Goal: Information Seeking & Learning: Find specific fact

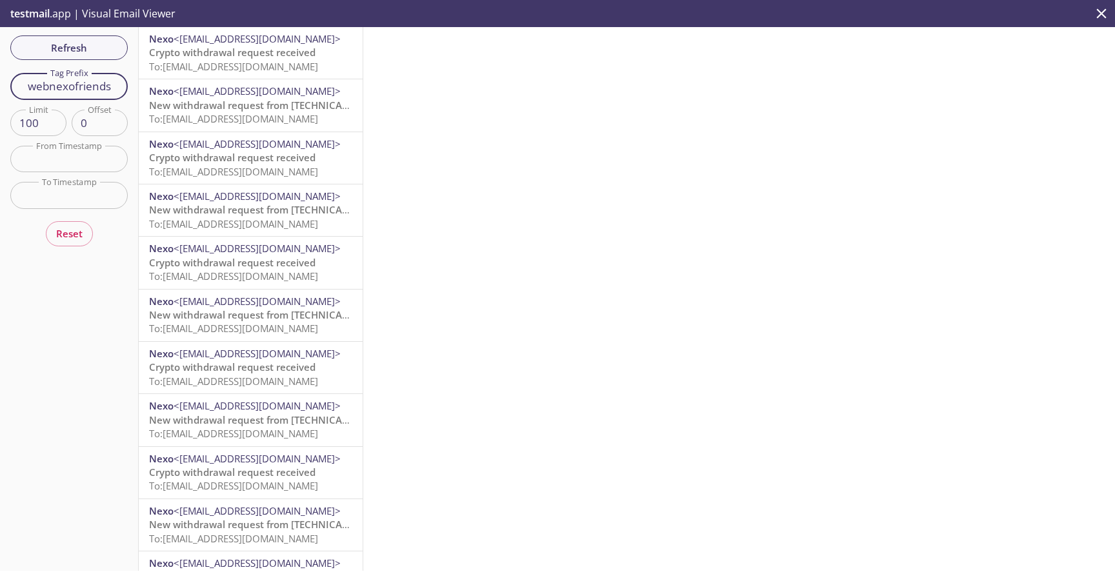
click at [98, 90] on input "webnexofriends" at bounding box center [68, 86] width 117 height 26
paste input "usertwo"
type input "webnexofriendsusertwo"
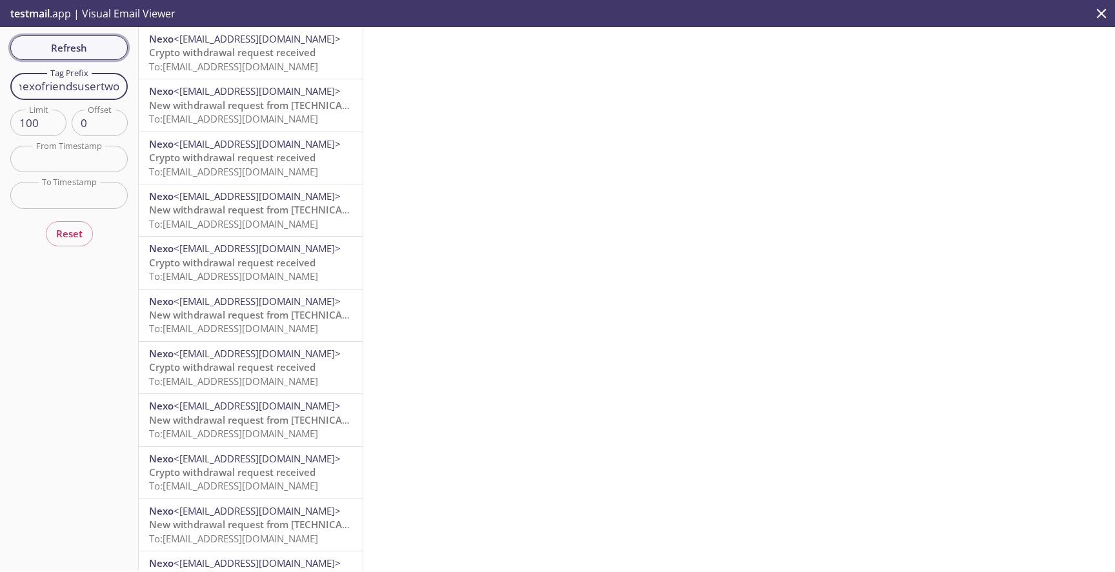
click at [92, 44] on span "Refresh" at bounding box center [69, 47] width 97 height 17
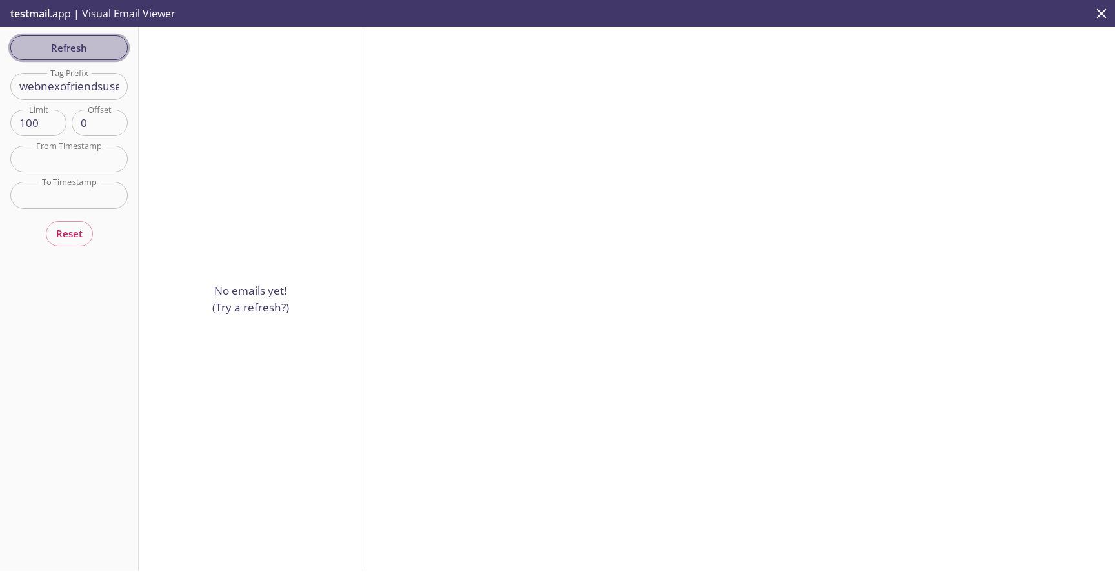
click at [75, 54] on span "Refresh" at bounding box center [69, 47] width 97 height 17
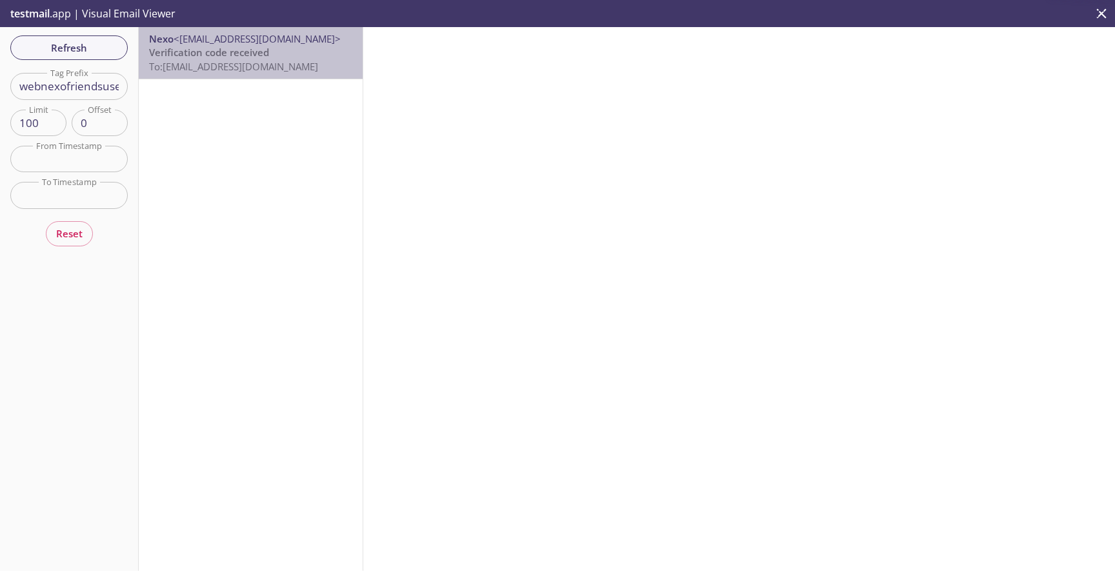
click at [230, 74] on div "Nexo <[EMAIL_ADDRESS][DOMAIN_NAME]> Verification code received To: [EMAIL_ADDRE…" at bounding box center [251, 53] width 224 height 52
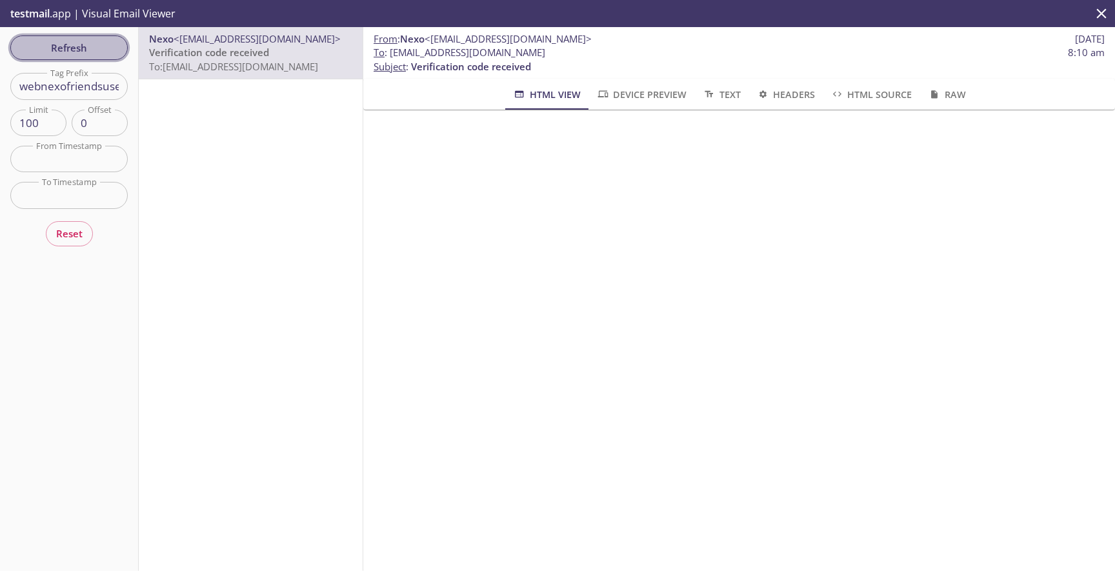
click at [70, 41] on span "Refresh" at bounding box center [69, 47] width 97 height 17
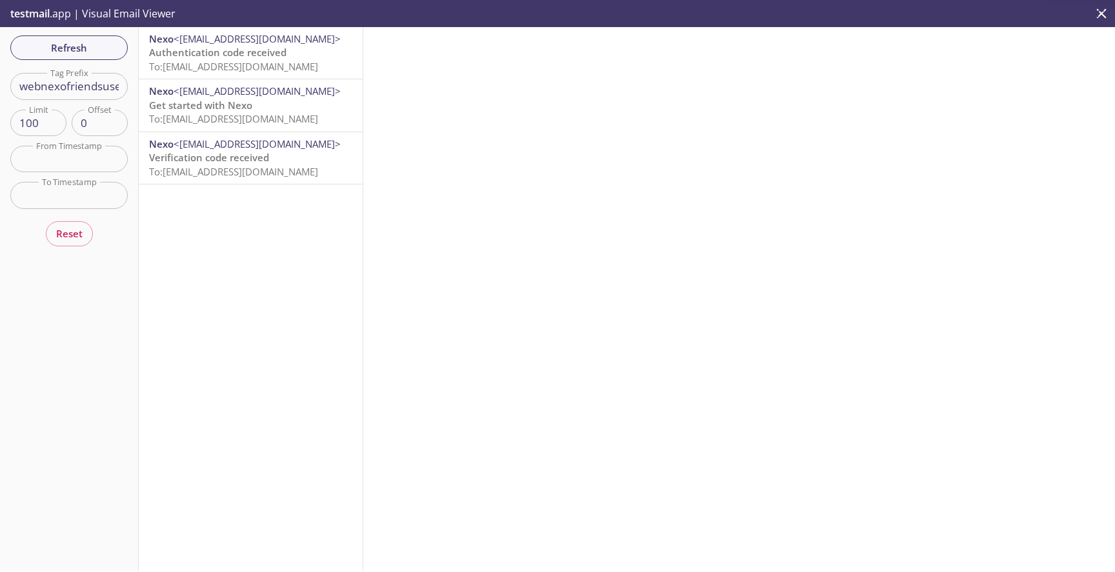
click at [229, 61] on span "To: [EMAIL_ADDRESS][DOMAIN_NAME]" at bounding box center [233, 66] width 169 height 13
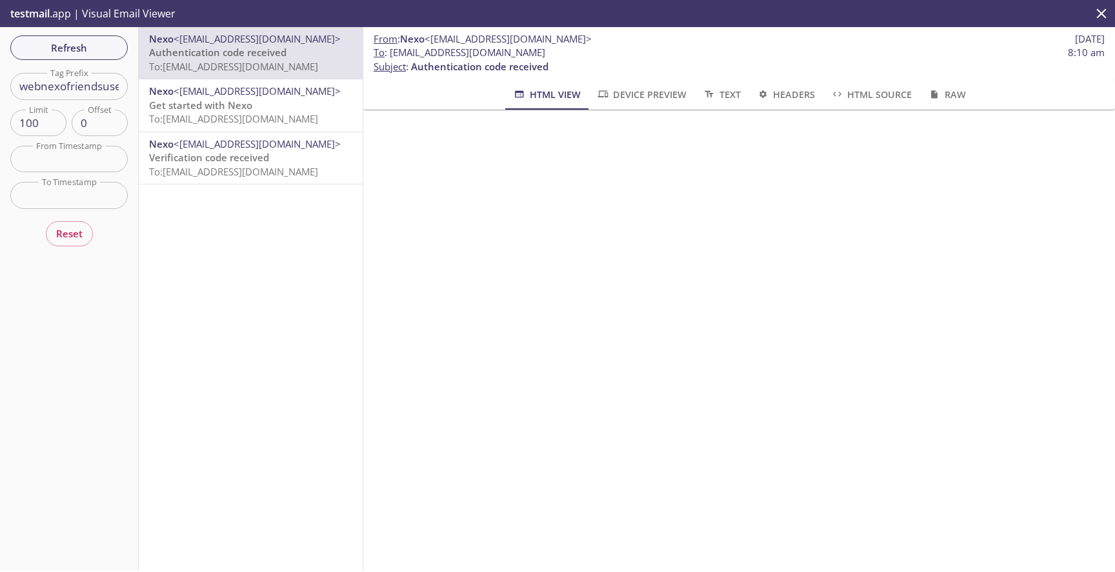
drag, startPoint x: 390, startPoint y: 52, endPoint x: 654, endPoint y: 52, distance: 263.2
click at [654, 52] on span "To : [EMAIL_ADDRESS][DOMAIN_NAME] 8:10 am" at bounding box center [739, 53] width 731 height 14
copy span "[EMAIL_ADDRESS][DOMAIN_NAME]"
click at [545, 50] on span "To : [EMAIL_ADDRESS][DOMAIN_NAME]" at bounding box center [460, 53] width 172 height 14
drag, startPoint x: 612, startPoint y: 50, endPoint x: 389, endPoint y: 50, distance: 223.2
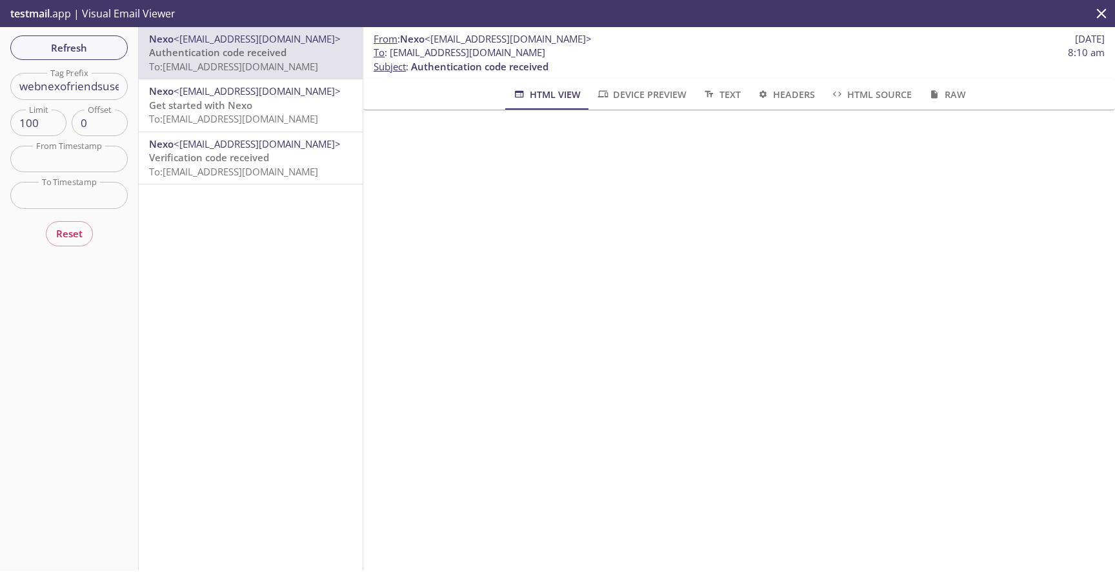
click at [389, 50] on span "To : [EMAIL_ADDRESS][DOMAIN_NAME] 8:10 am" at bounding box center [739, 53] width 731 height 14
copy span "[EMAIL_ADDRESS][DOMAIN_NAME]"
